Goal: Navigation & Orientation: Find specific page/section

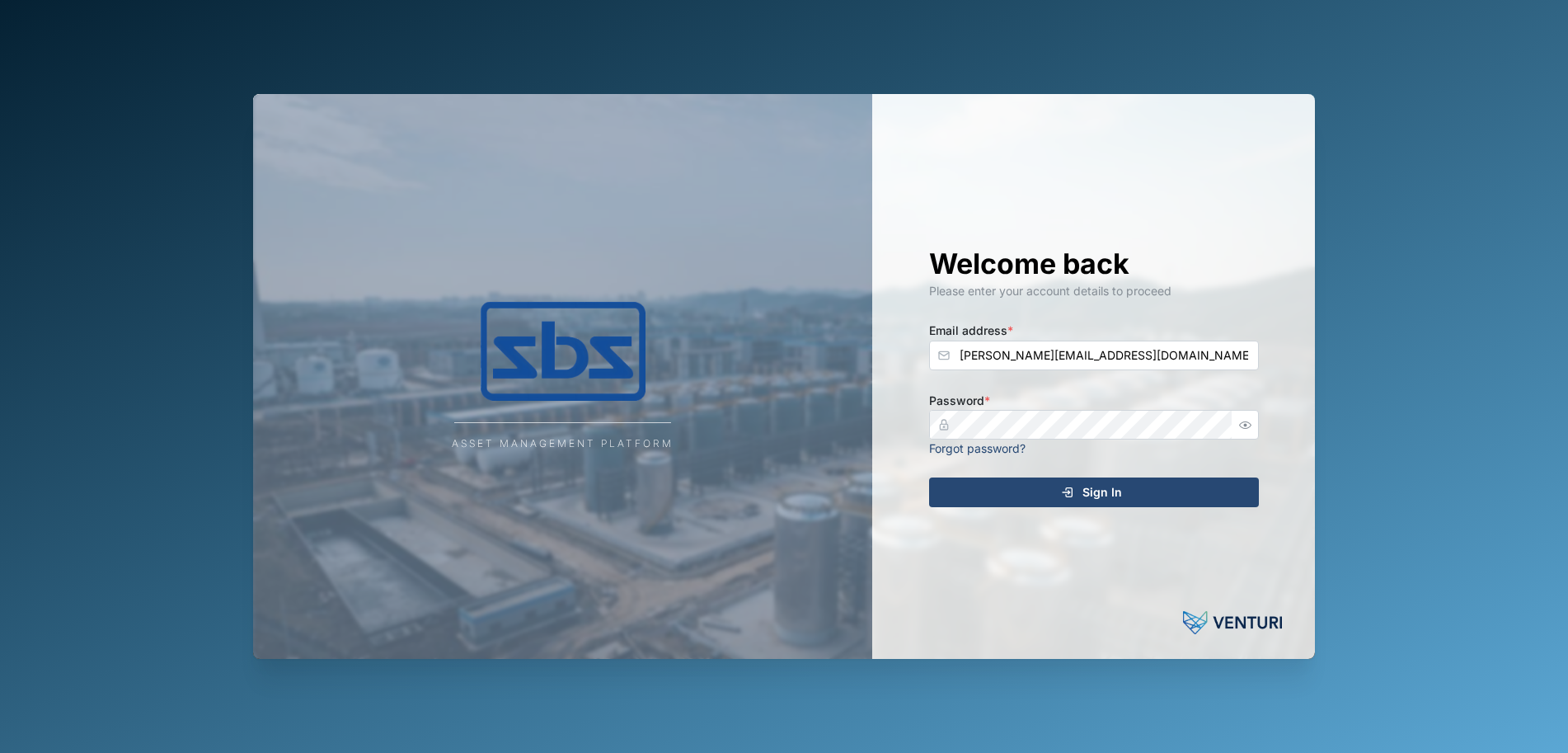
click at [1092, 494] on span "Sign In" at bounding box center [1102, 492] width 39 height 28
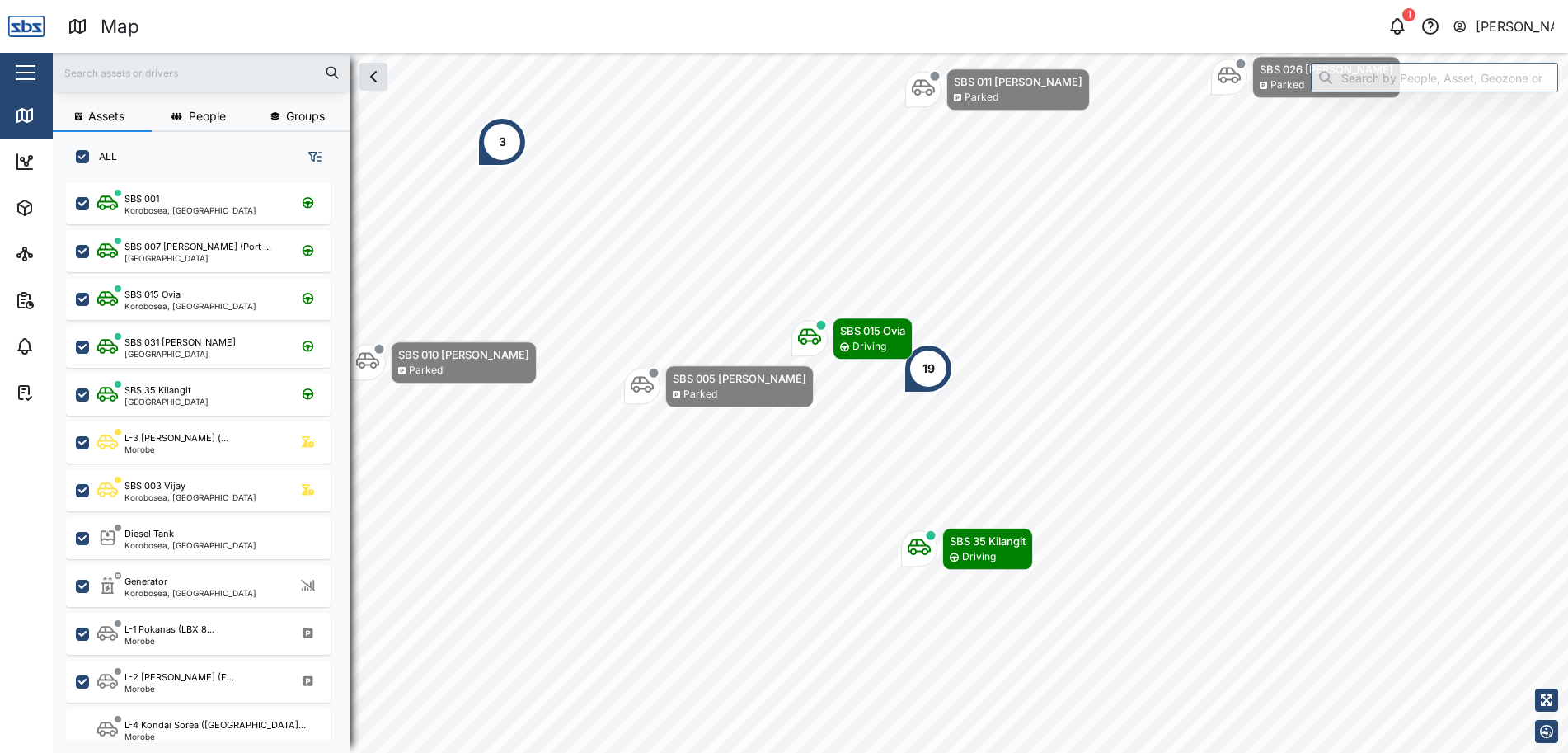
click at [936, 368] on div "19" at bounding box center [928, 368] width 50 height 50
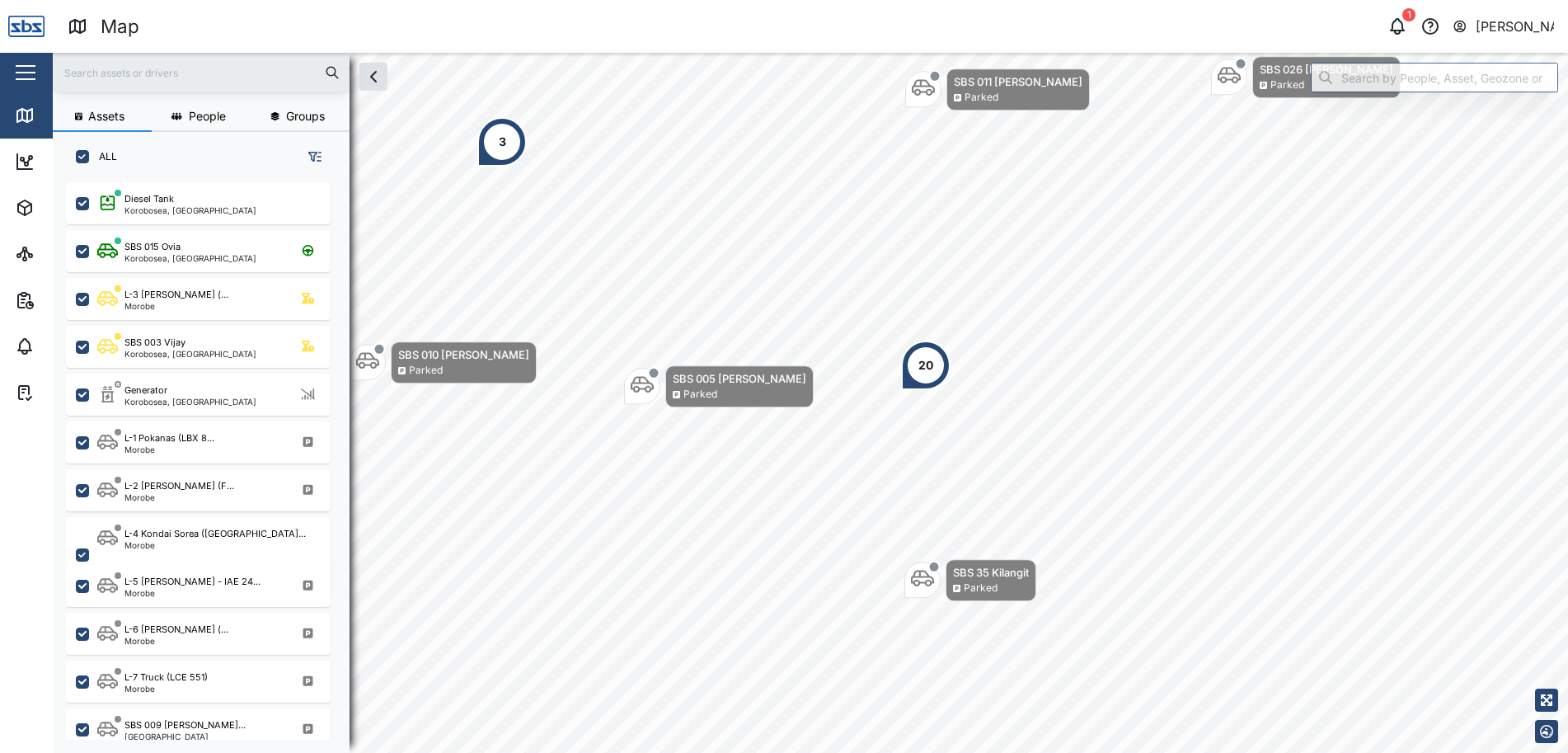
click at [148, 77] on input "text" at bounding box center [201, 73] width 277 height 24
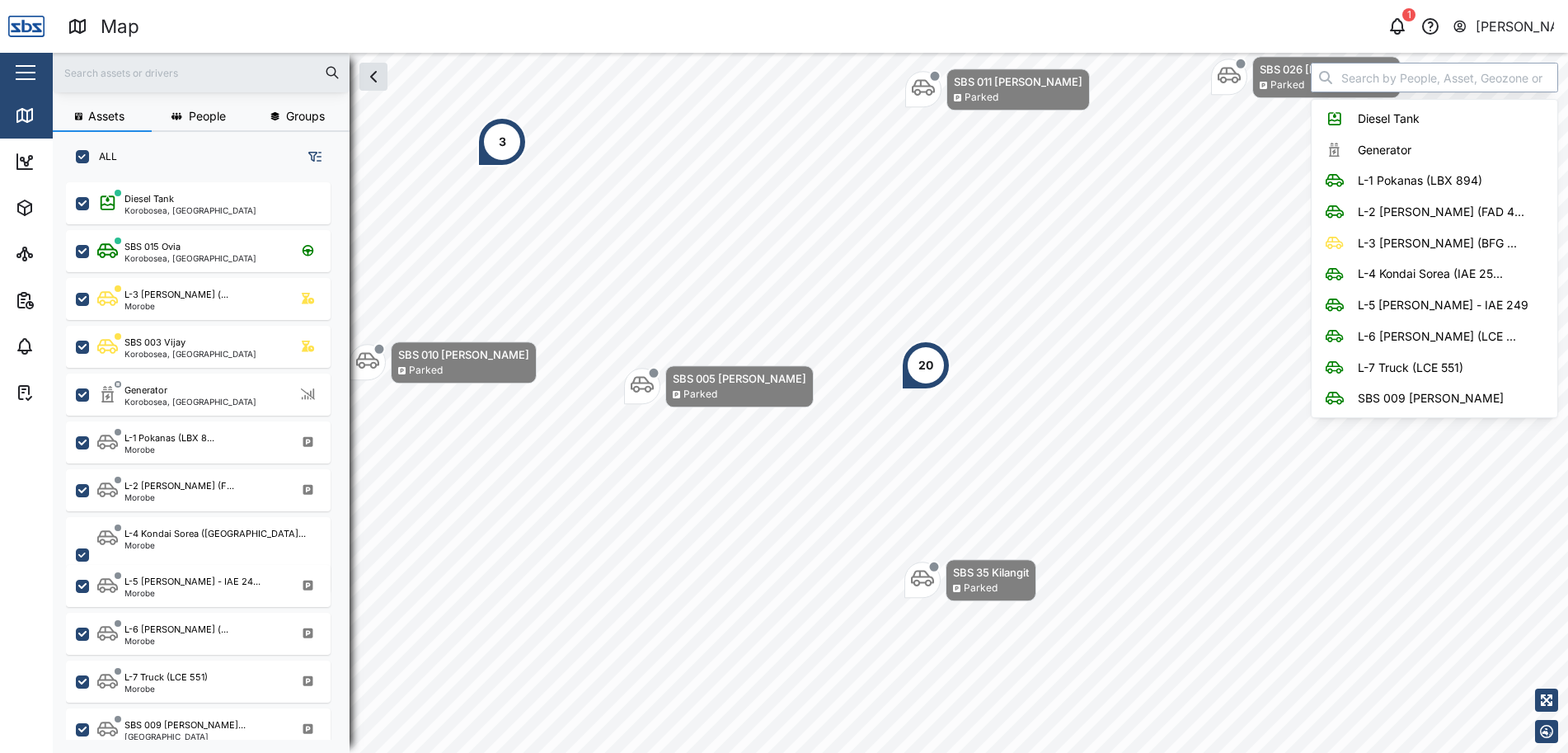
click at [1402, 77] on input "search" at bounding box center [1434, 78] width 247 height 30
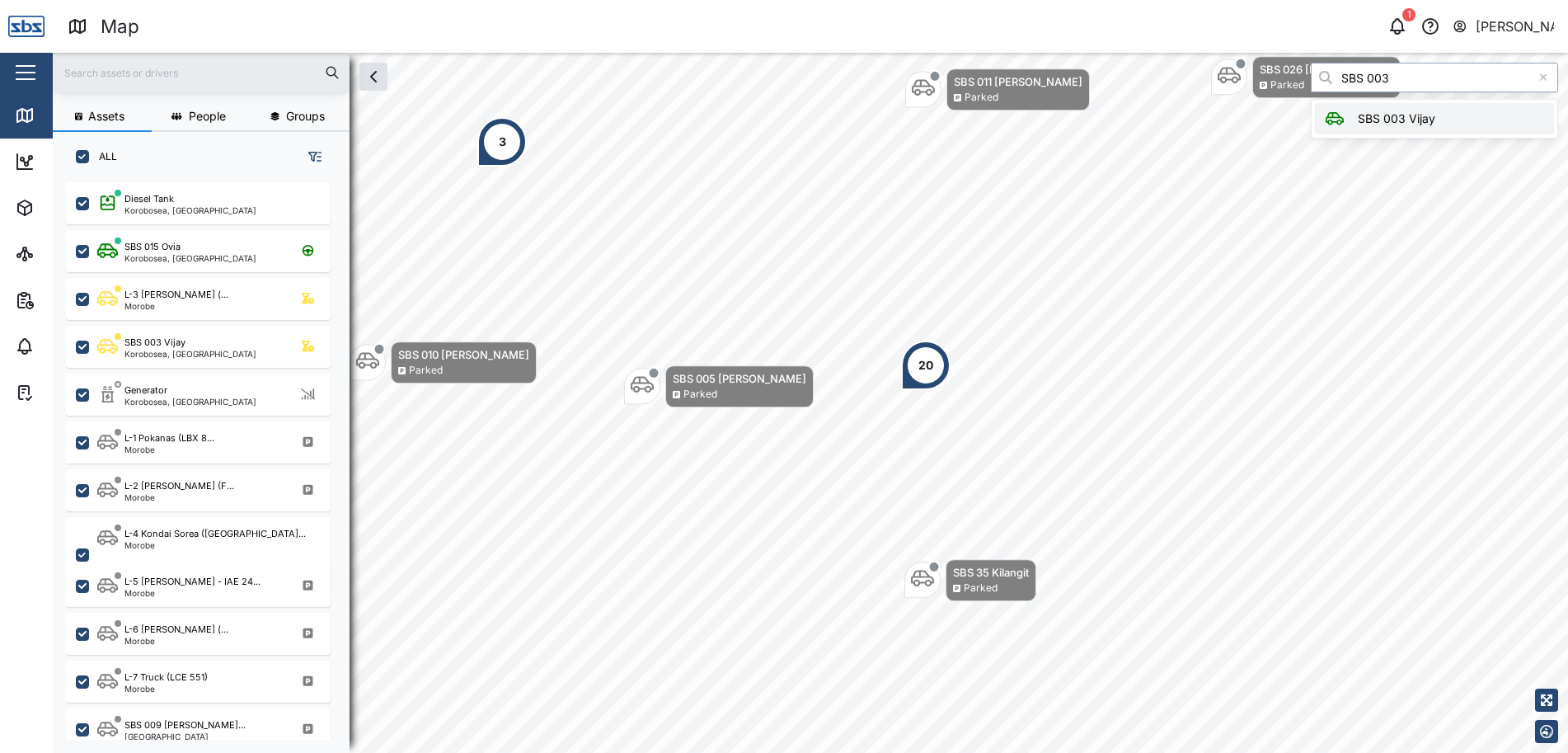
type input "SBS 003 Vijay"
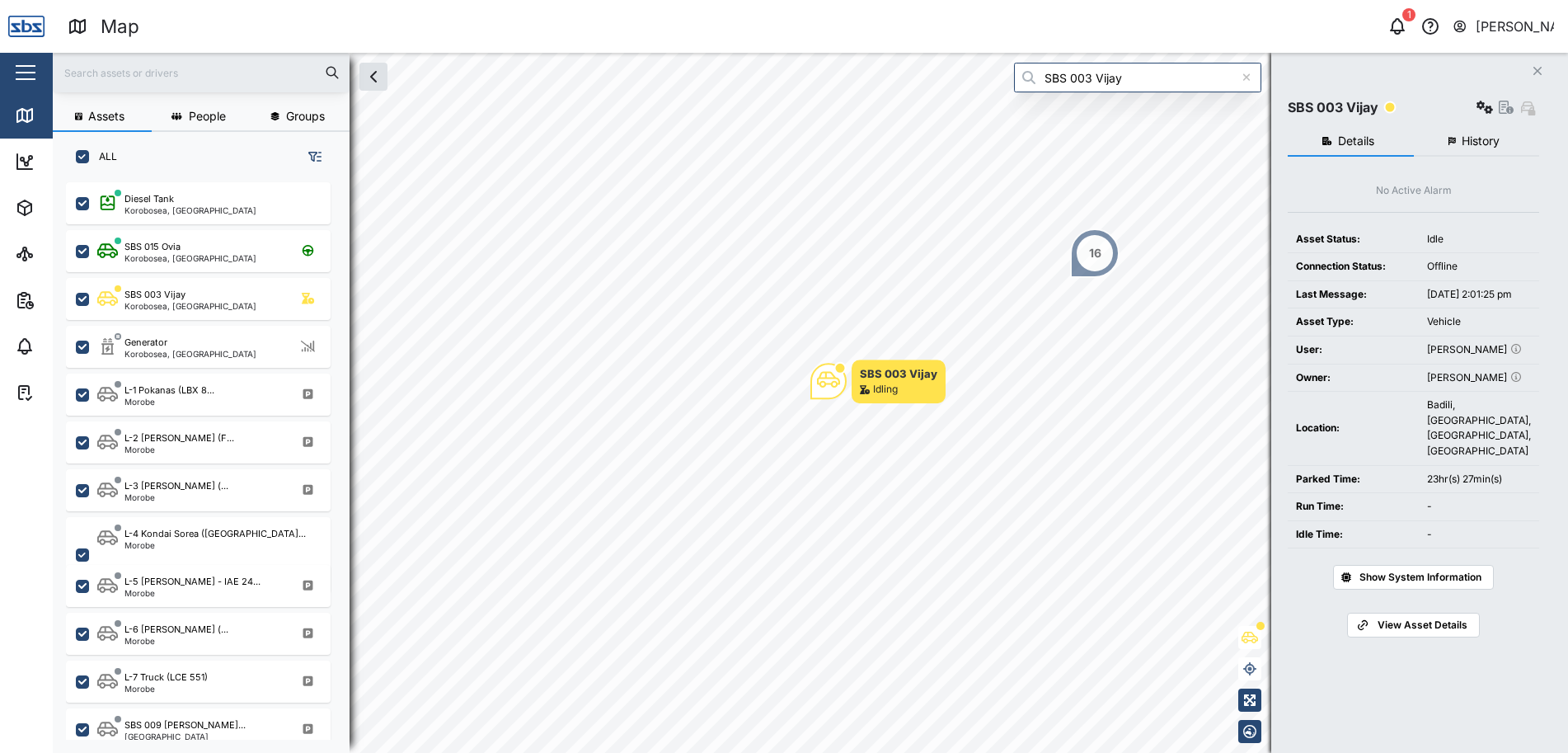
click at [1543, 68] on button "Close" at bounding box center [1537, 71] width 23 height 23
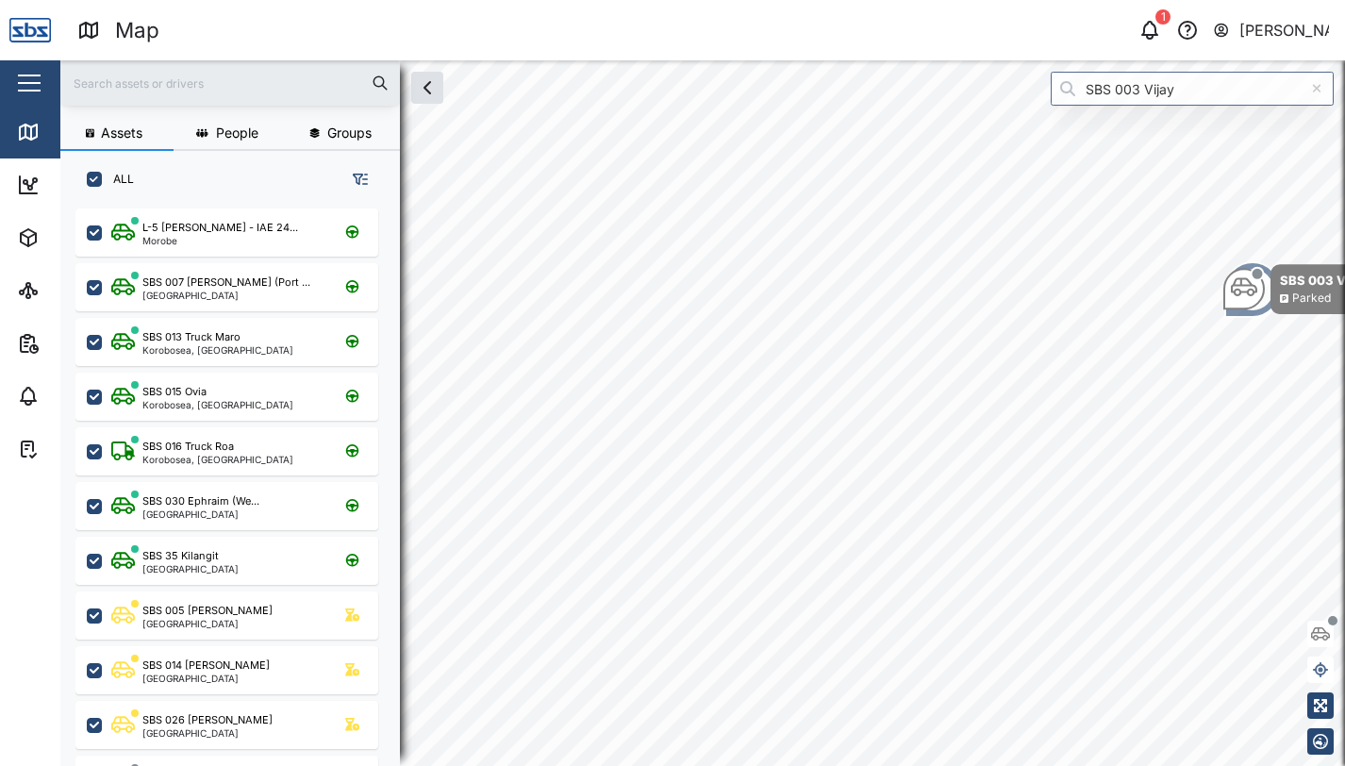
scroll to position [535, 295]
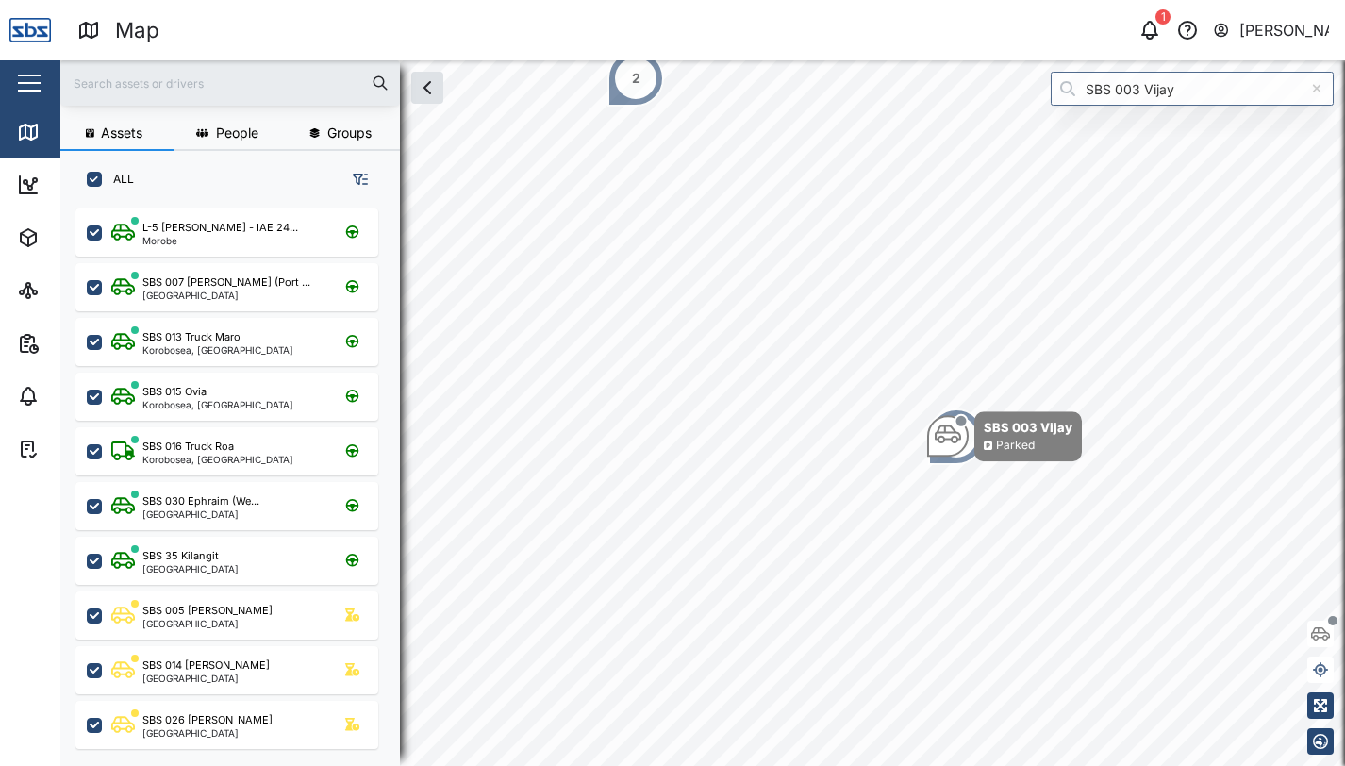
click at [1261, 32] on div "[PERSON_NAME]" at bounding box center [1285, 31] width 91 height 24
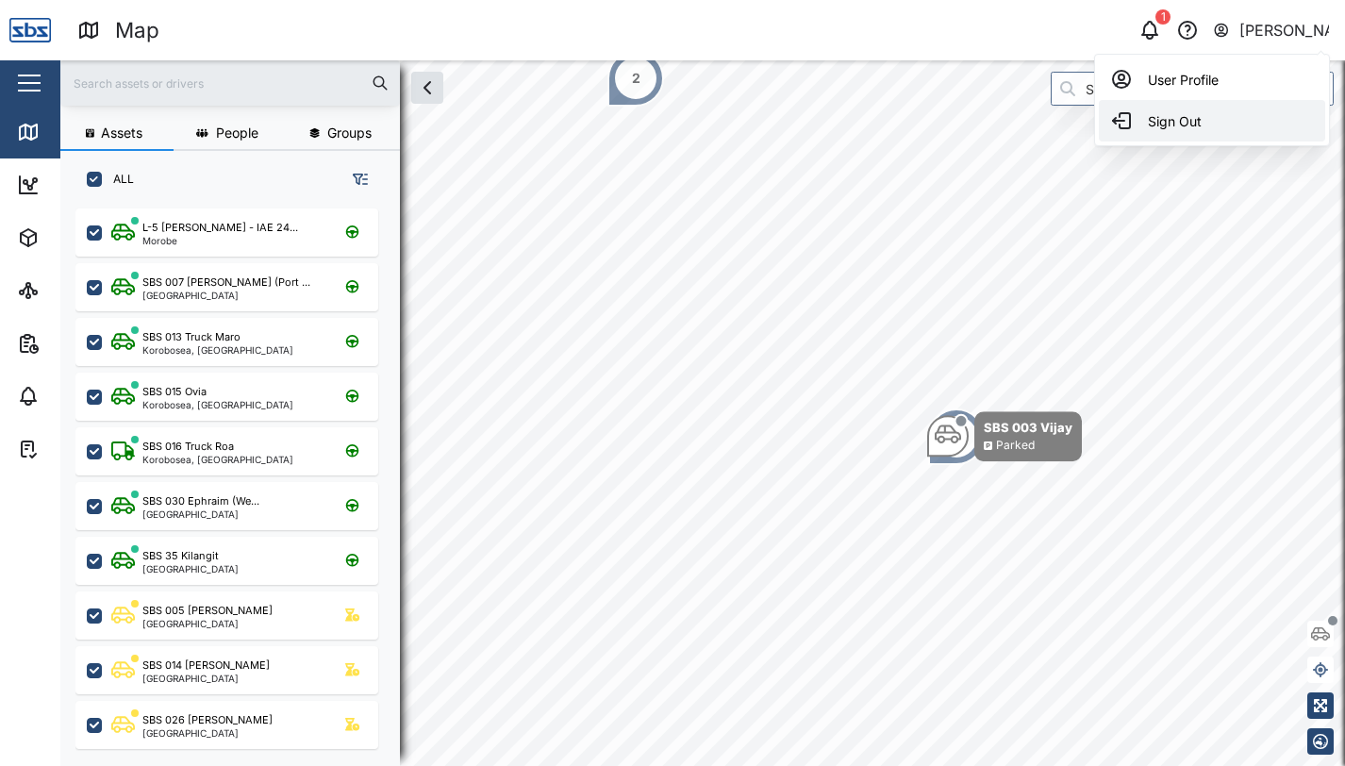
click at [1153, 115] on div "Sign Out" at bounding box center [1212, 120] width 204 height 23
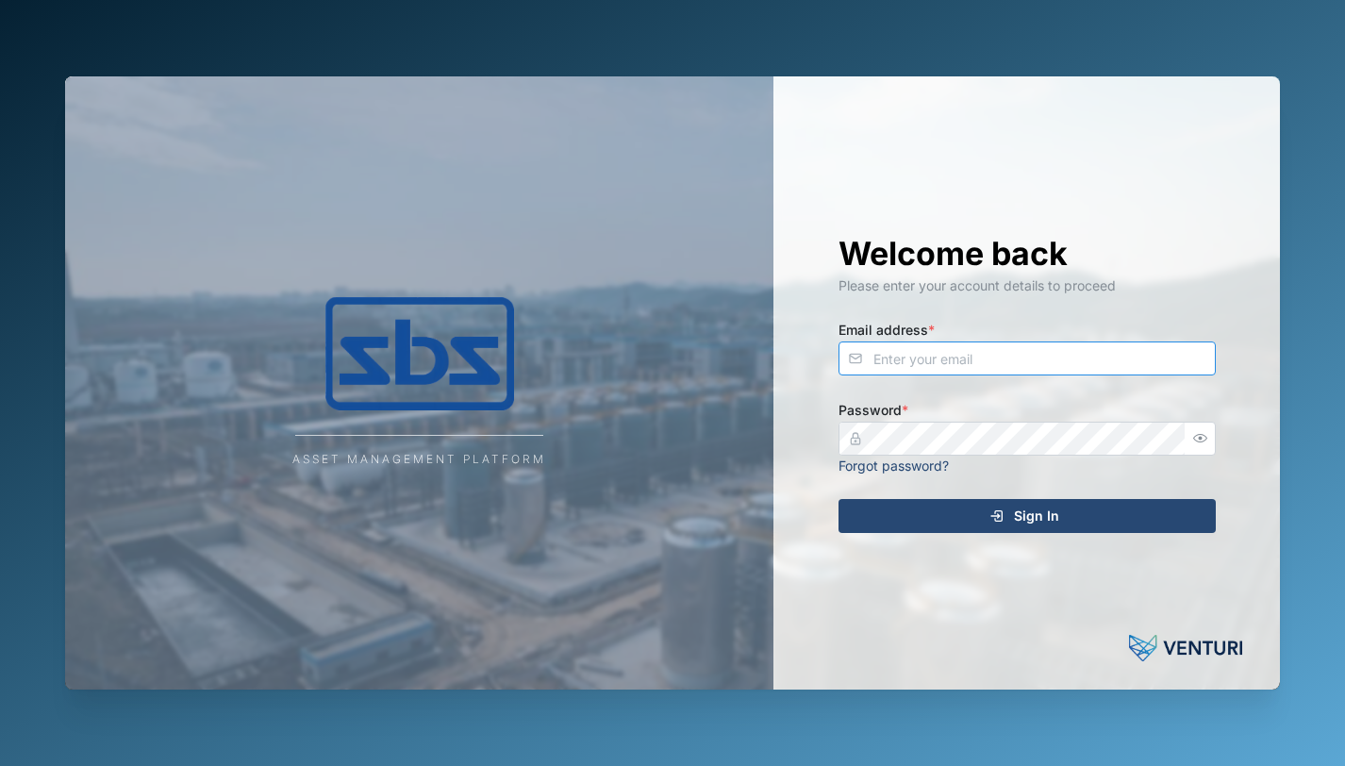
type input "[PERSON_NAME][EMAIL_ADDRESS][DOMAIN_NAME]"
